Goal: Information Seeking & Learning: Learn about a topic

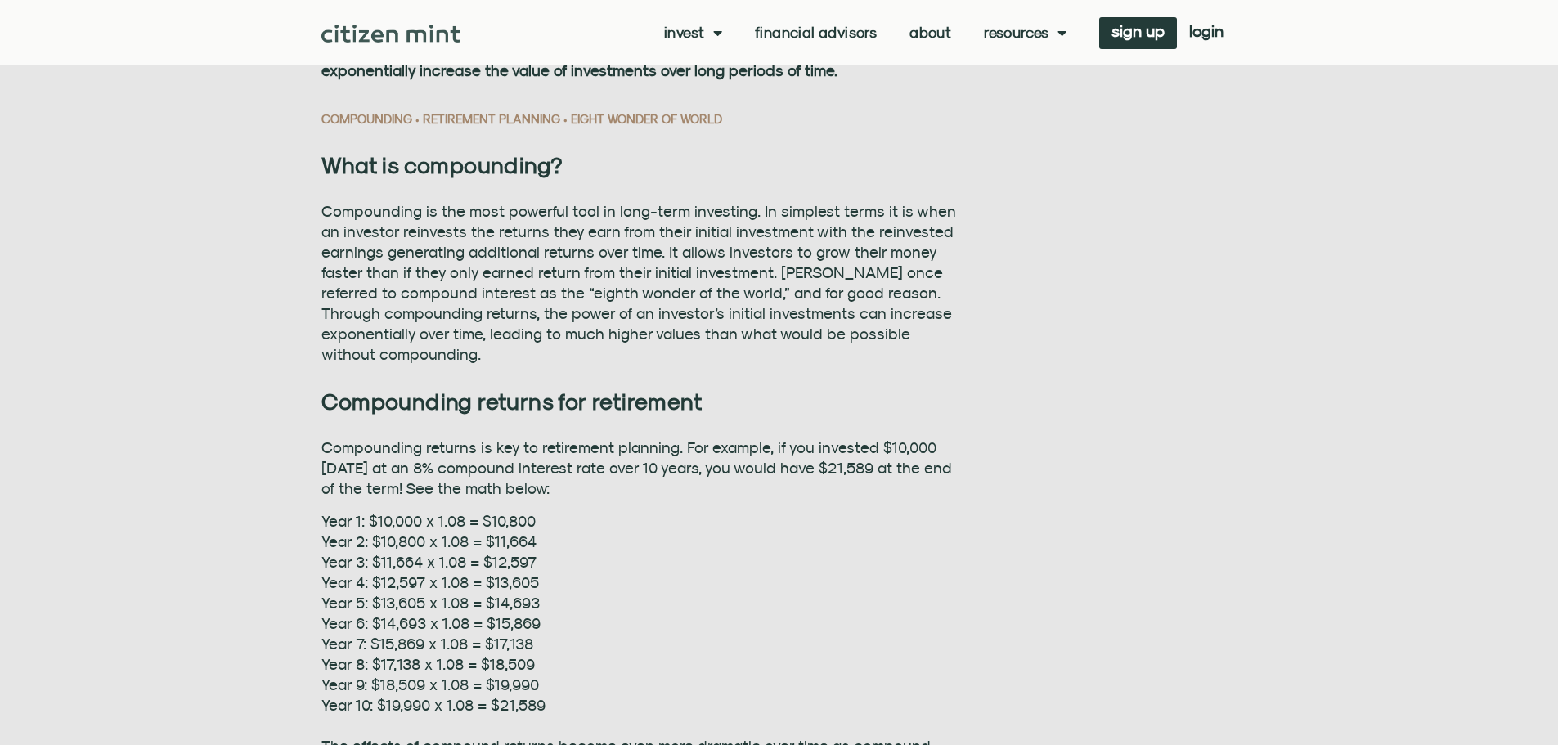
scroll to position [981, 0]
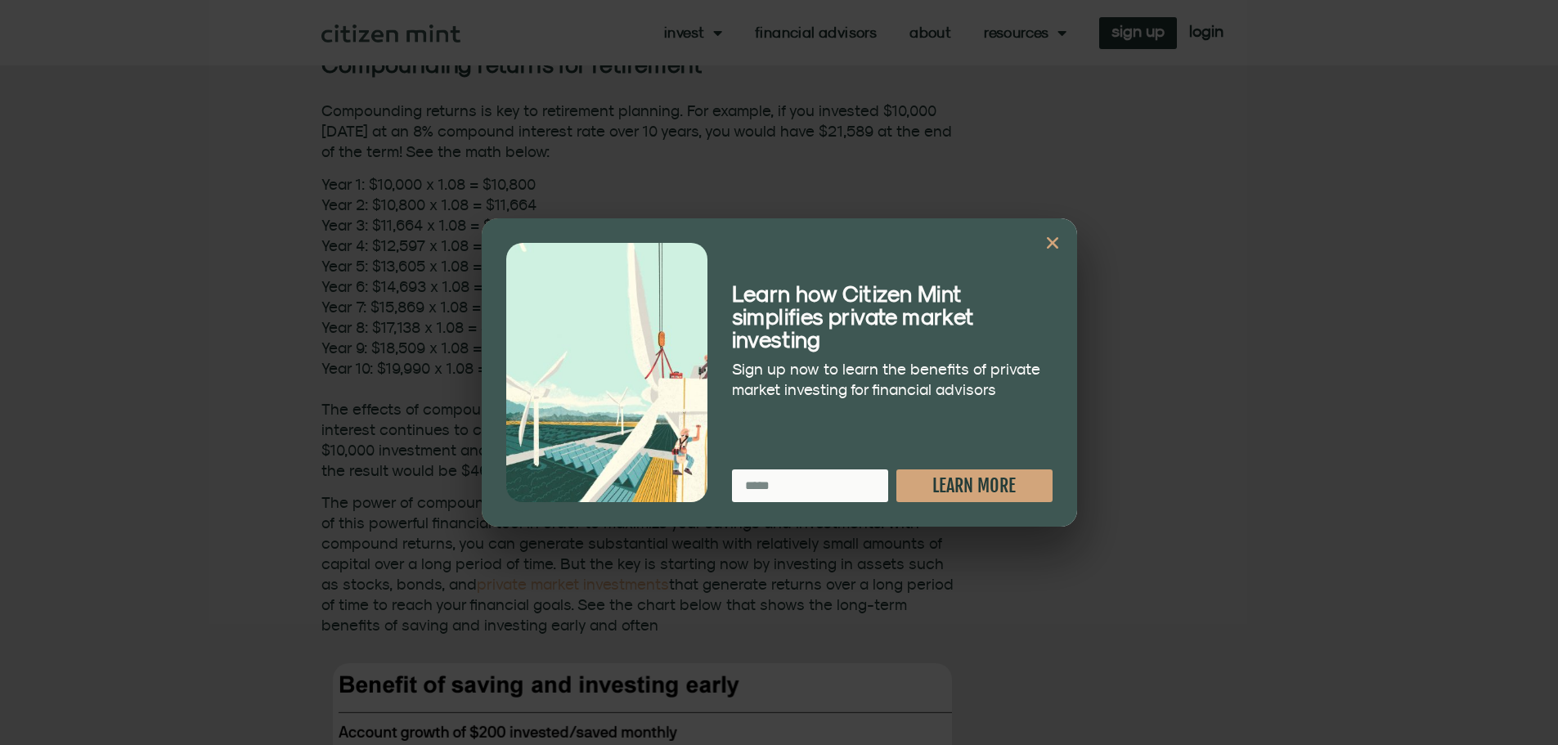
click at [1059, 244] on icon "Close" at bounding box center [1052, 243] width 16 height 16
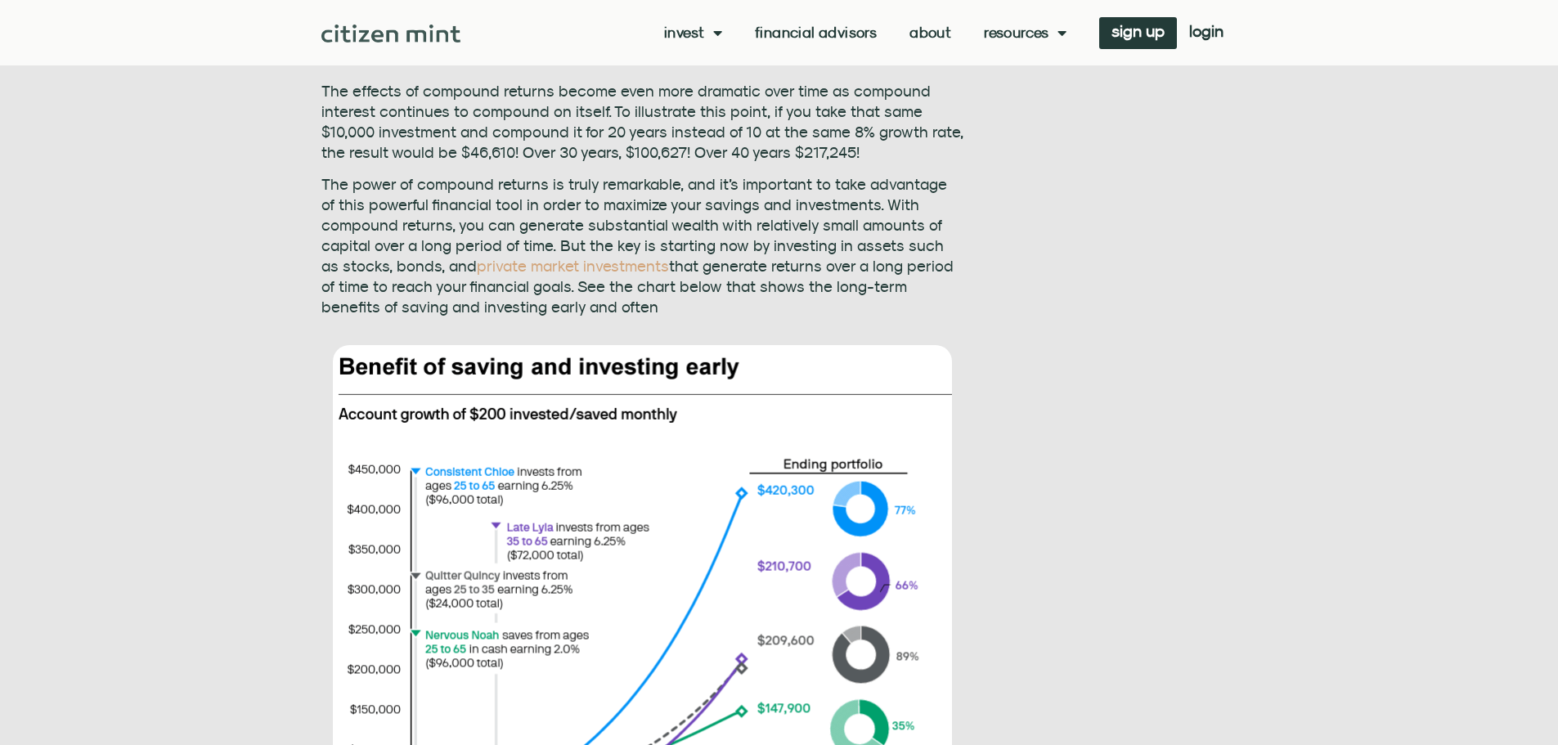
scroll to position [1472, 0]
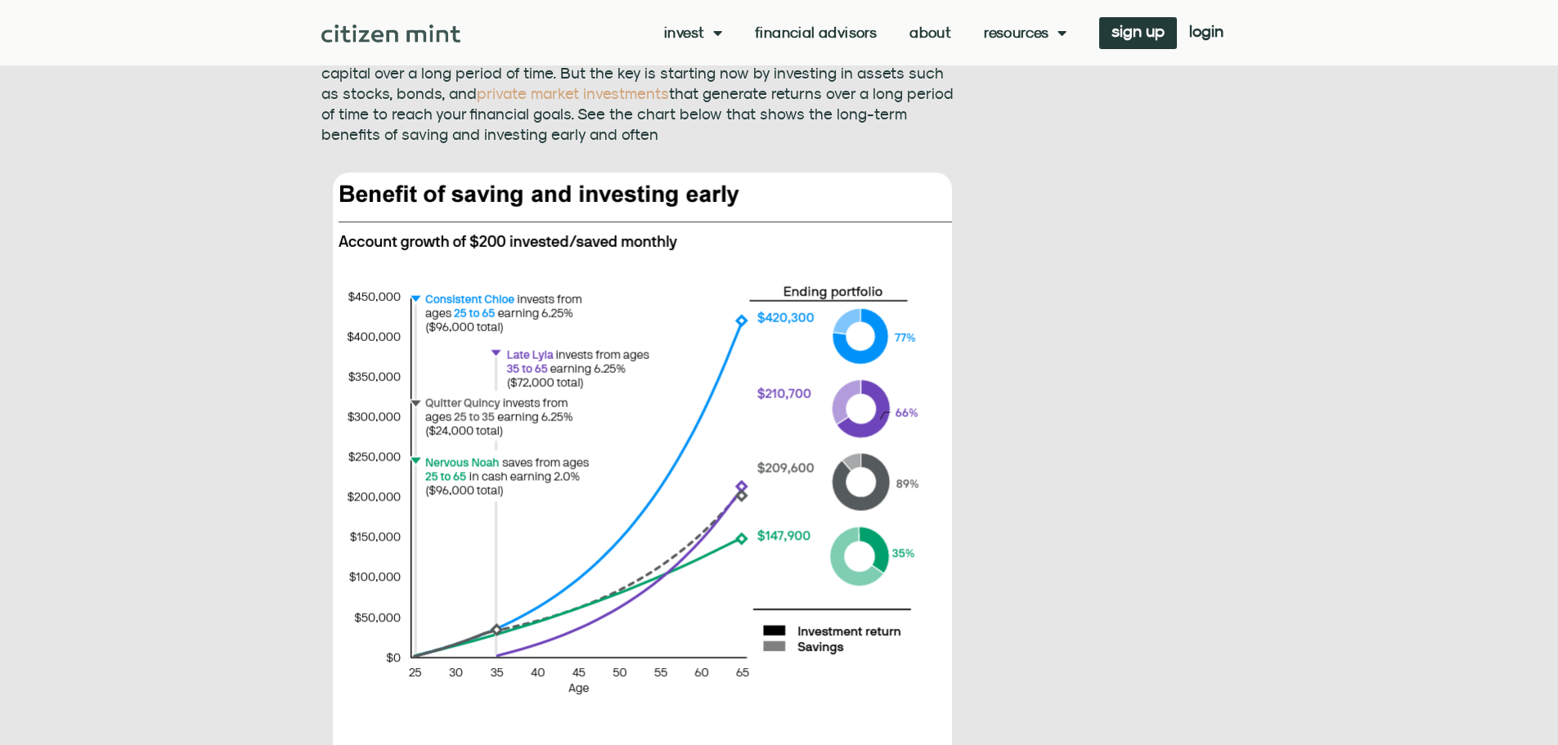
click at [734, 343] on img at bounding box center [642, 483] width 619 height 620
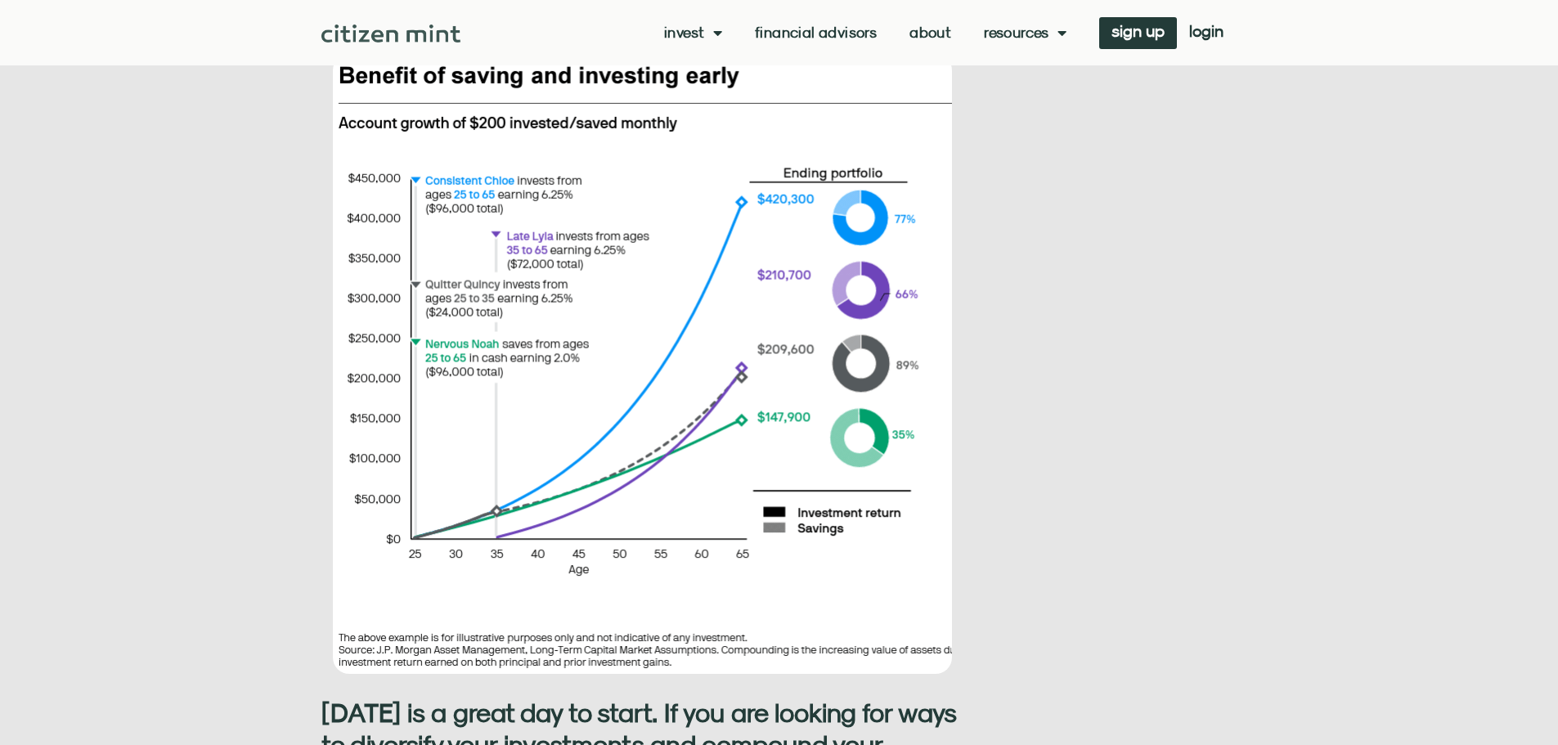
scroll to position [1554, 0]
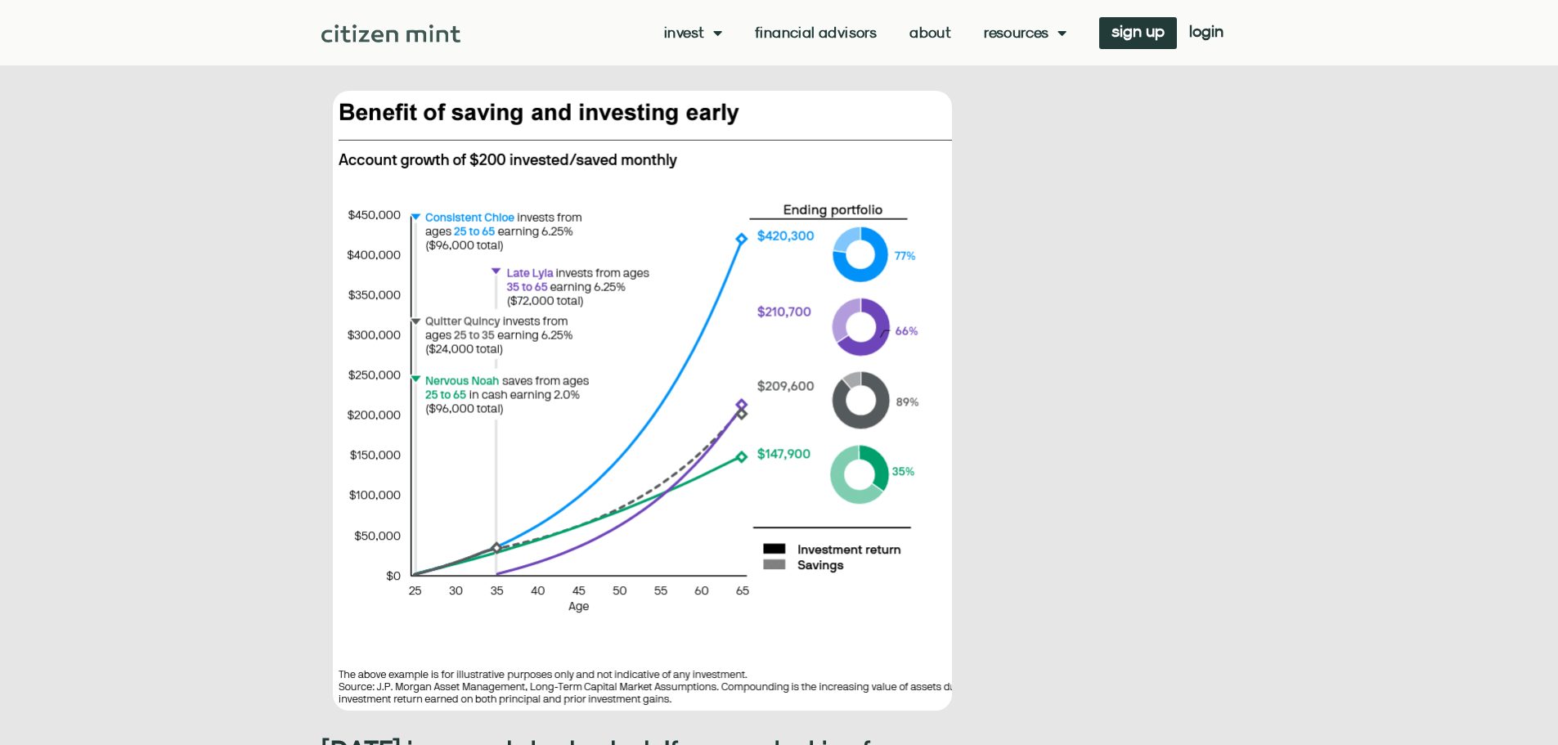
click at [735, 307] on img at bounding box center [642, 401] width 619 height 620
click at [774, 473] on img at bounding box center [642, 401] width 619 height 620
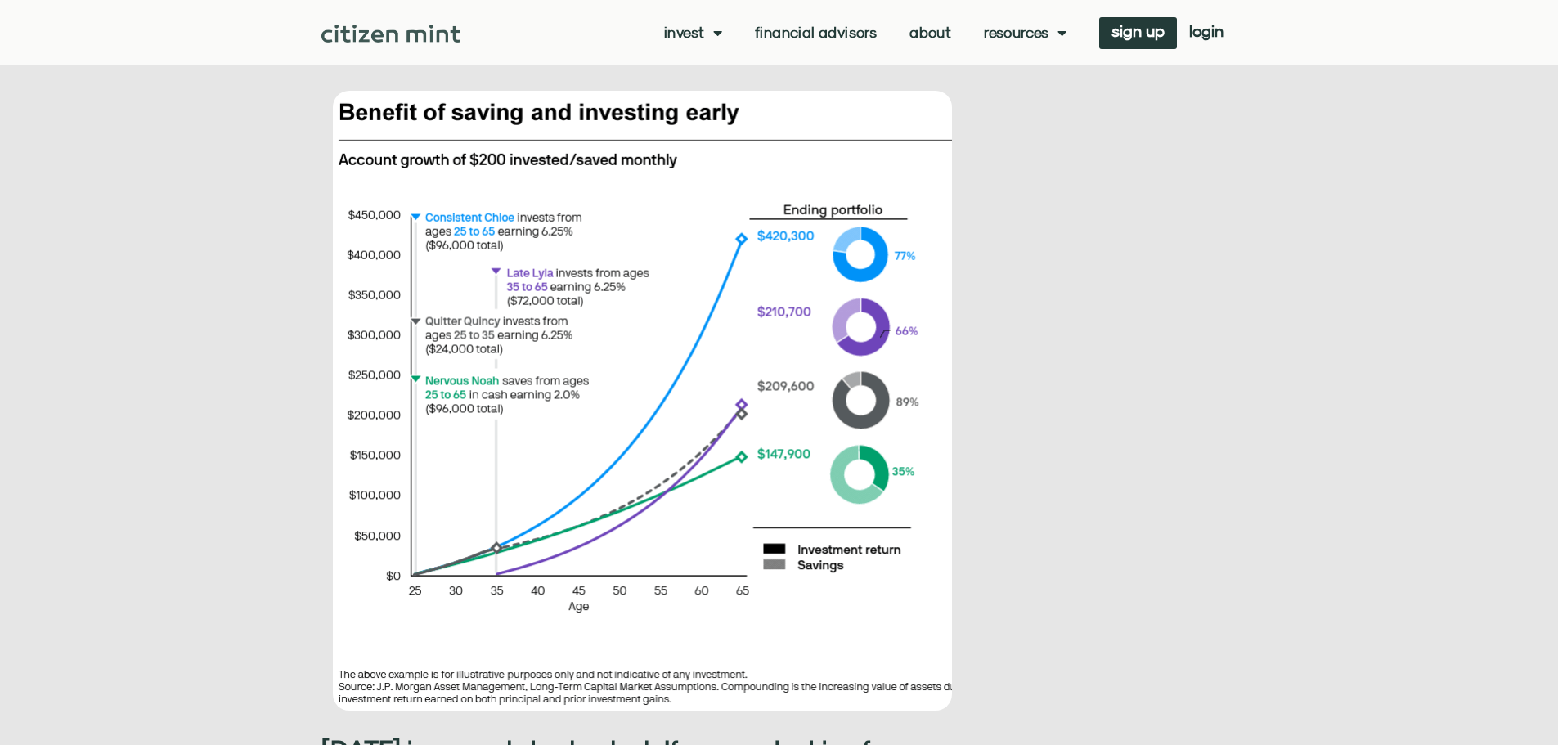
click at [774, 473] on img at bounding box center [642, 401] width 619 height 620
click at [573, 285] on img at bounding box center [642, 401] width 619 height 620
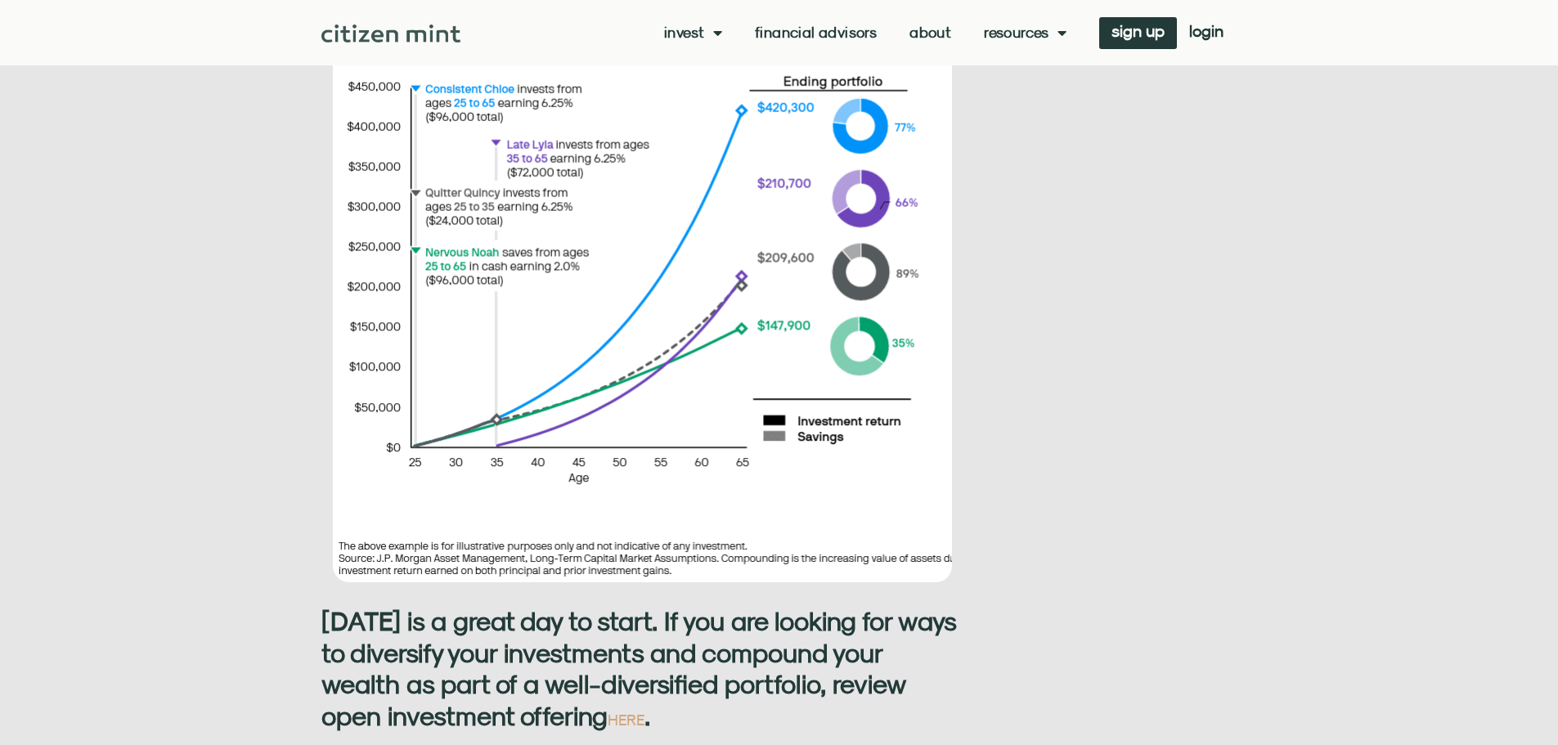
scroll to position [1799, 0]
